Goal: Communication & Community: Share content

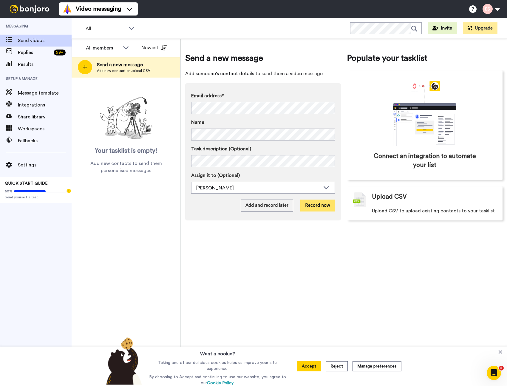
click at [322, 203] on button "Record now" at bounding box center [317, 205] width 35 height 12
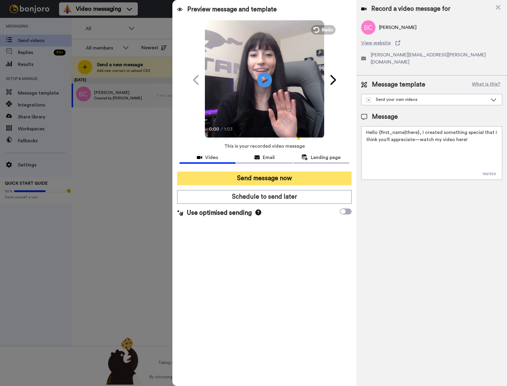
click at [261, 178] on button "Send message now" at bounding box center [264, 178] width 174 height 14
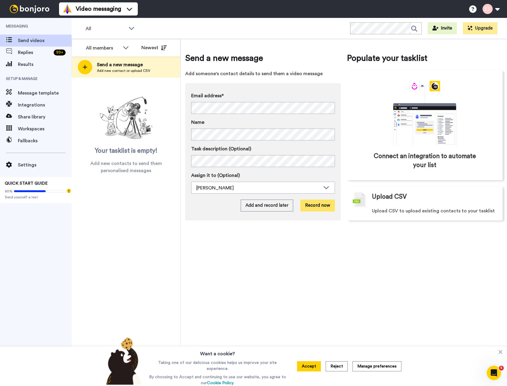
click at [317, 208] on button "Record now" at bounding box center [317, 205] width 35 height 12
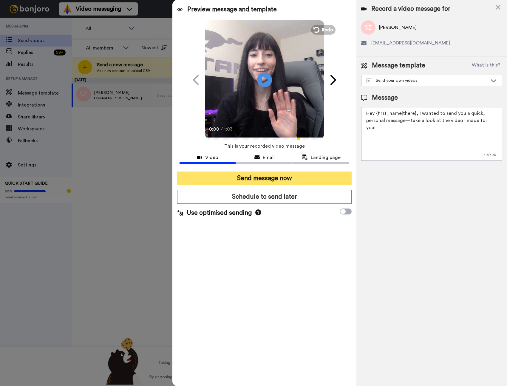
click at [278, 178] on button "Send message now" at bounding box center [264, 178] width 174 height 14
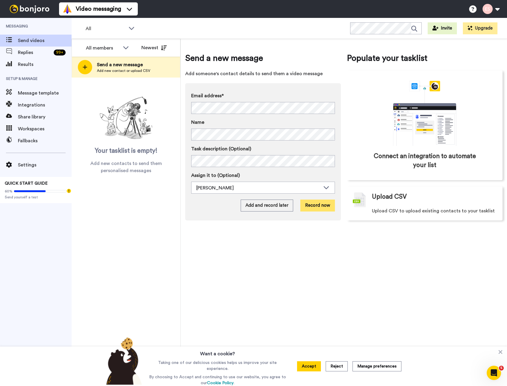
click at [325, 210] on button "Record now" at bounding box center [317, 205] width 35 height 12
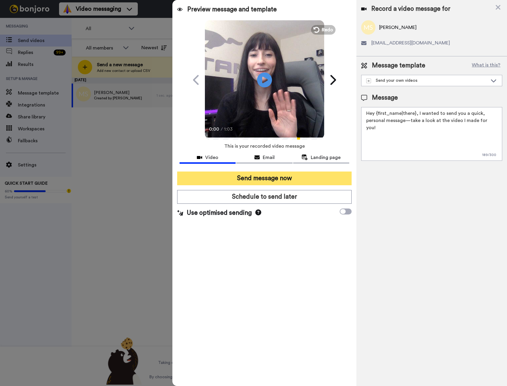
click at [271, 181] on button "Send message now" at bounding box center [264, 178] width 174 height 14
